Goal: Transaction & Acquisition: Register for event/course

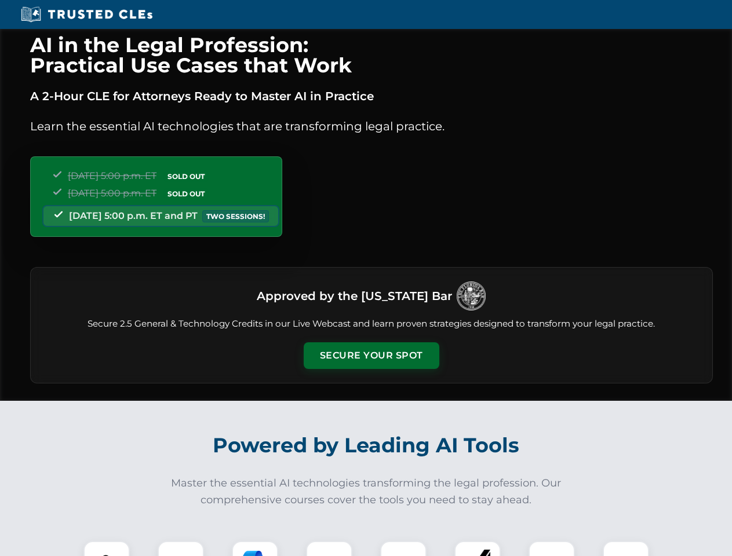
click at [371, 356] on button "Secure Your Spot" at bounding box center [372, 355] width 136 height 27
click at [107, 549] on img at bounding box center [107, 565] width 34 height 34
click at [181, 549] on div at bounding box center [181, 564] width 46 height 46
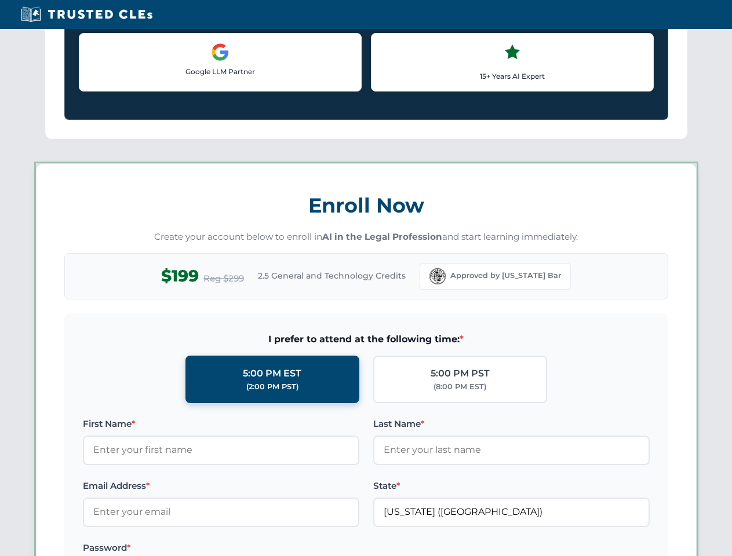
click at [329, 549] on label "Password *" at bounding box center [221, 548] width 276 height 14
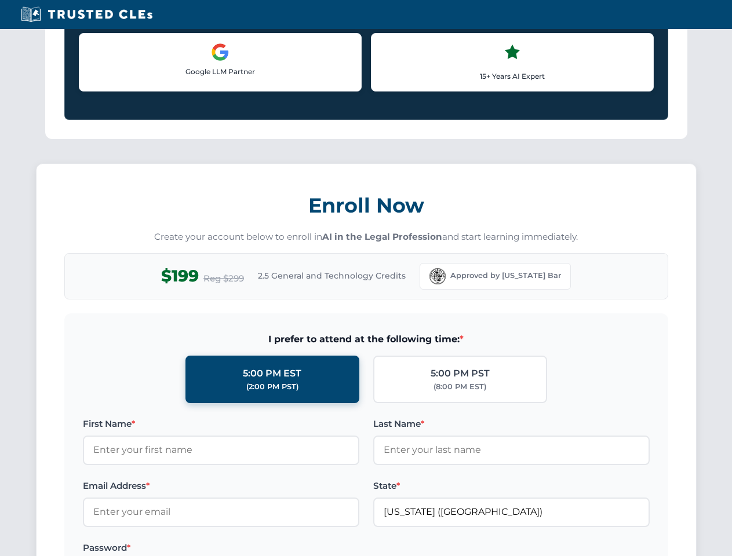
scroll to position [1137, 0]
